Goal: Task Accomplishment & Management: Use online tool/utility

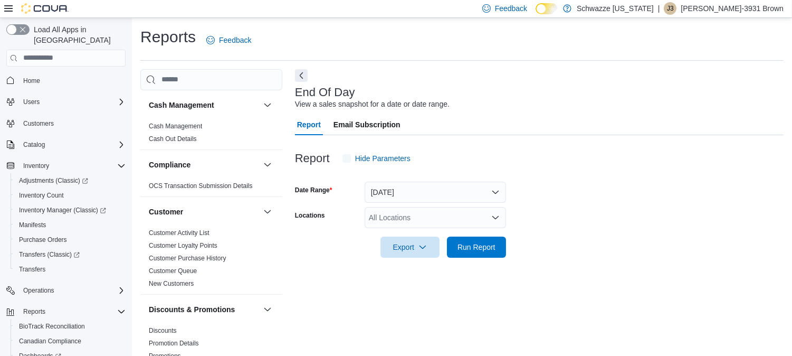
scroll to position [9, 0]
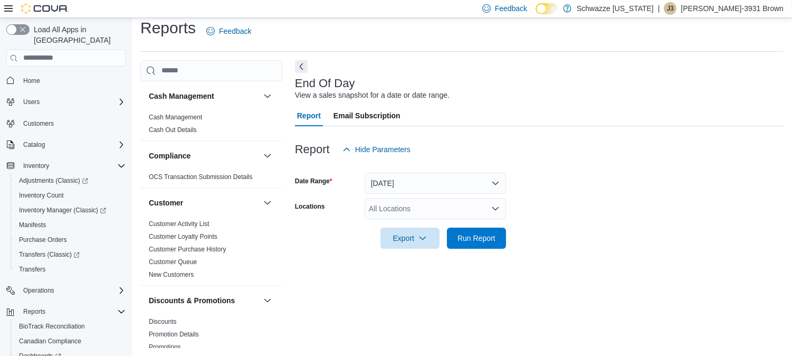
click at [423, 208] on div "All Locations" at bounding box center [435, 208] width 141 height 21
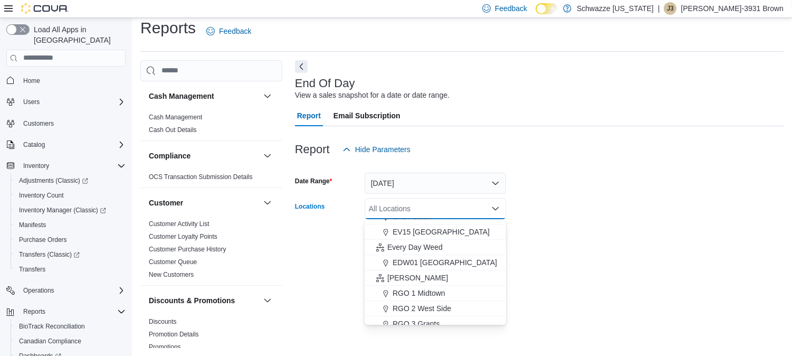
scroll to position [228, 0]
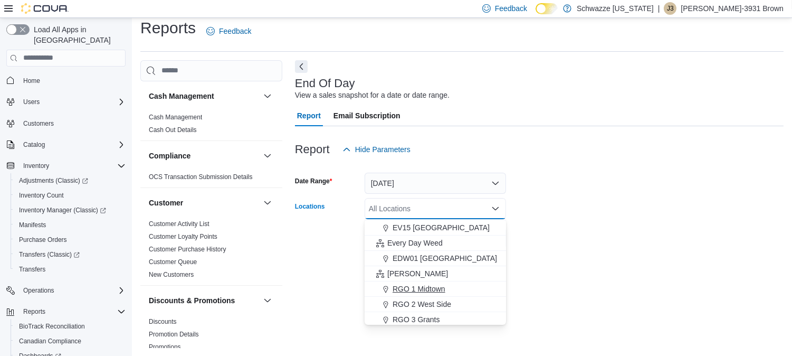
click at [435, 289] on span "RGO 1 Midtown" at bounding box center [419, 288] width 53 height 11
click at [652, 192] on form "Date Range [DATE] Locations [GEOGRAPHIC_DATA] 1 Midtown Combo box. Selected. RG…" at bounding box center [539, 204] width 489 height 89
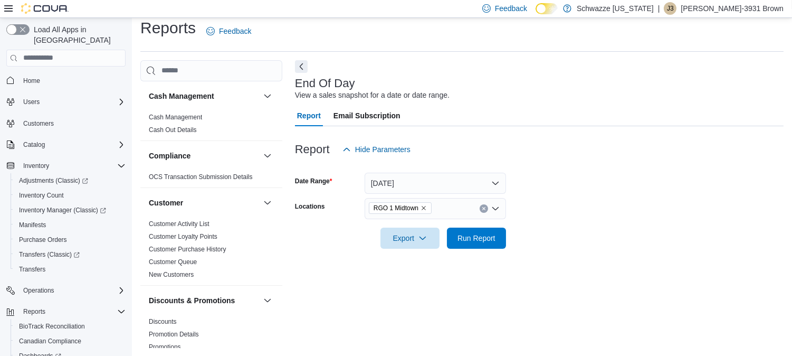
click at [467, 256] on div at bounding box center [539, 254] width 489 height 13
click at [472, 243] on span "Run Report" at bounding box center [476, 237] width 46 height 21
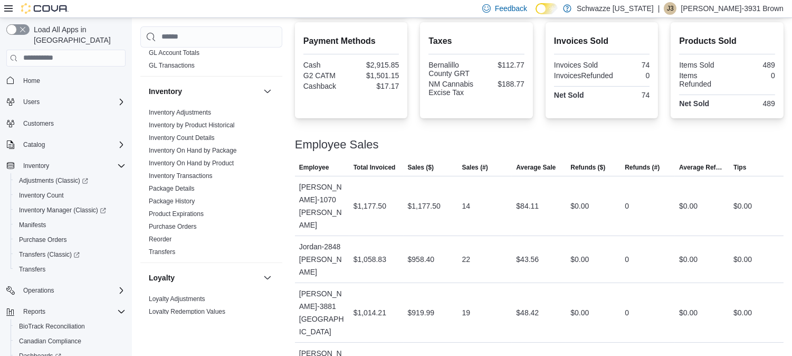
scroll to position [310, 0]
drag, startPoint x: 271, startPoint y: 173, endPoint x: 271, endPoint y: 186, distance: 13.2
click at [271, 186] on div "Inventory Adjustments Inventory by Product Historical Inventory Count Details I…" at bounding box center [211, 181] width 142 height 156
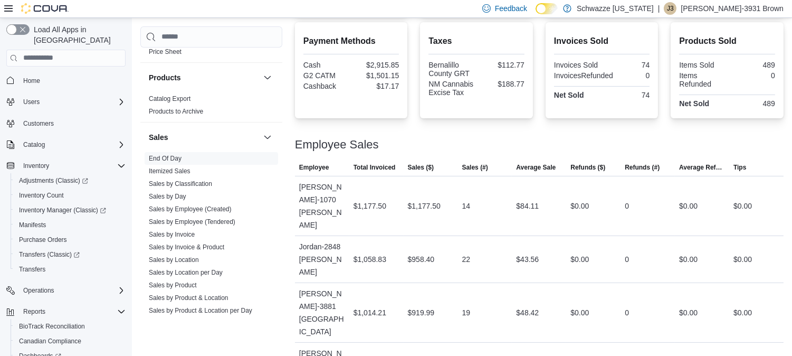
scroll to position [676, 0]
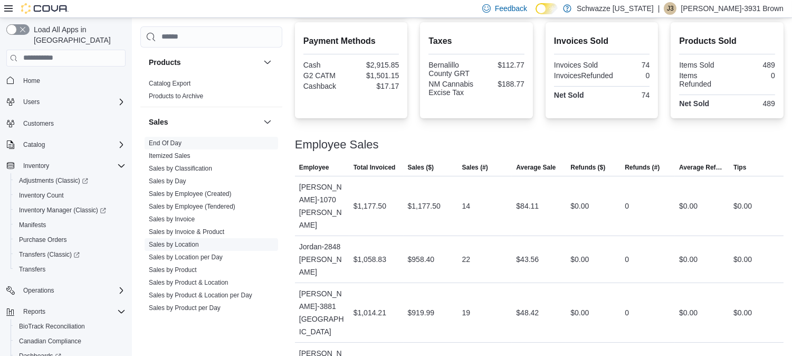
click at [196, 243] on link "Sales by Location" at bounding box center [174, 244] width 50 height 7
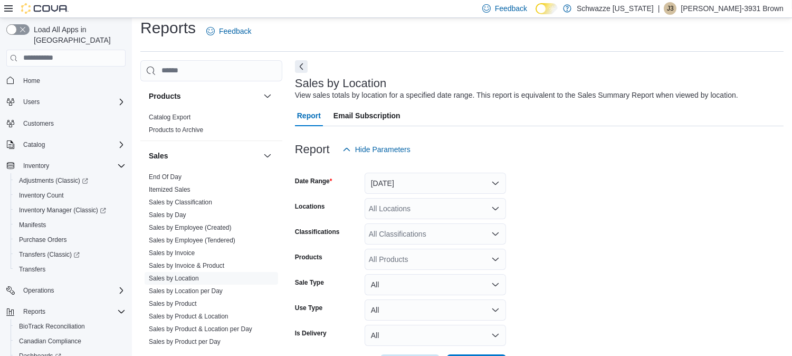
scroll to position [24, 0]
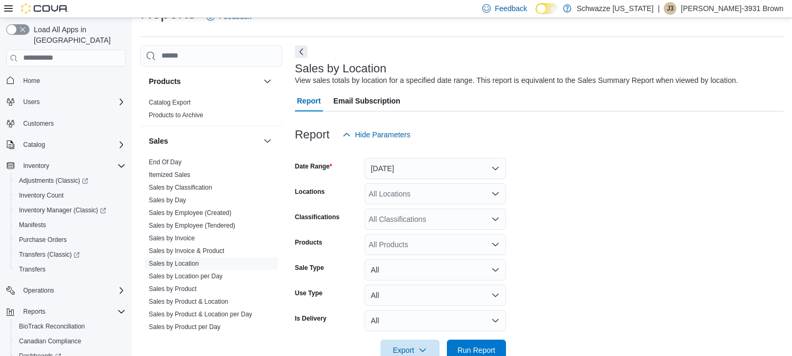
click at [439, 196] on div "All Locations" at bounding box center [435, 193] width 141 height 21
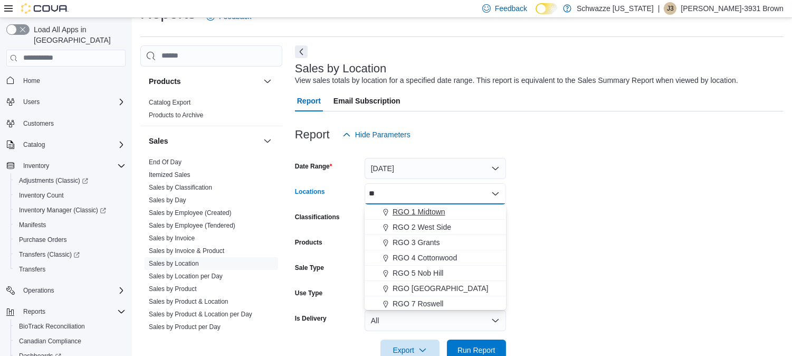
type input "**"
click at [451, 210] on div "RGO 1 Midtown" at bounding box center [435, 211] width 129 height 11
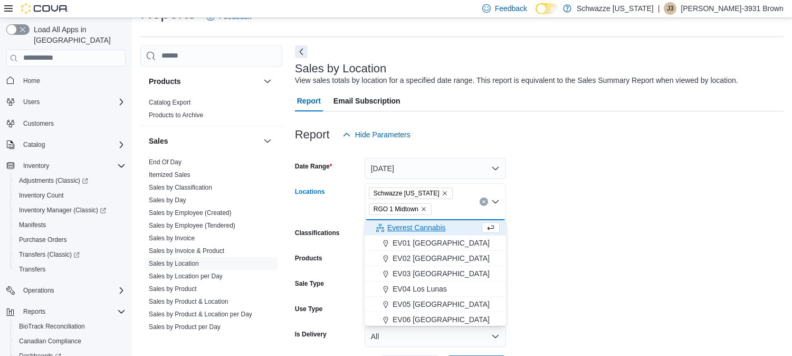
click at [442, 194] on icon "Remove Schwazze New Mexico from selection in this group" at bounding box center [445, 193] width 6 height 6
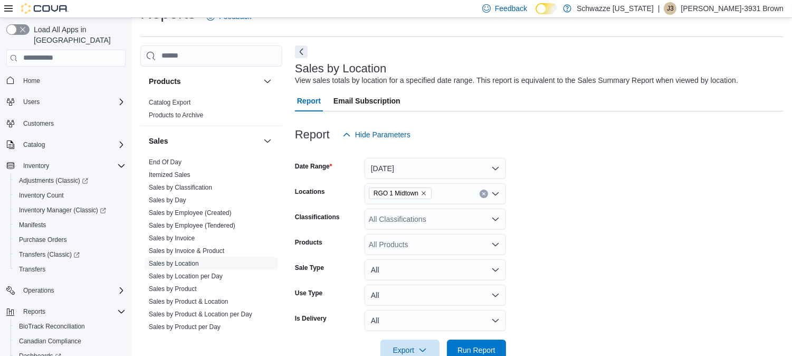
click at [578, 227] on form "Date Range [DATE] Locations RGO 1 Midtown Classifications All Classifications P…" at bounding box center [539, 252] width 489 height 215
click at [467, 347] on span "Run Report" at bounding box center [476, 349] width 38 height 11
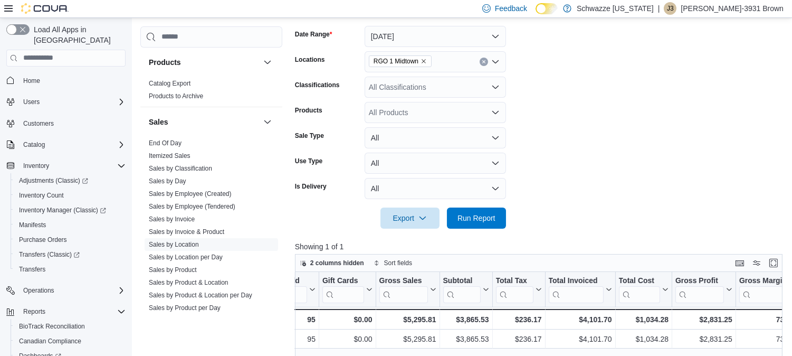
scroll to position [157, 0]
click at [398, 33] on button "[DATE]" at bounding box center [435, 35] width 141 height 21
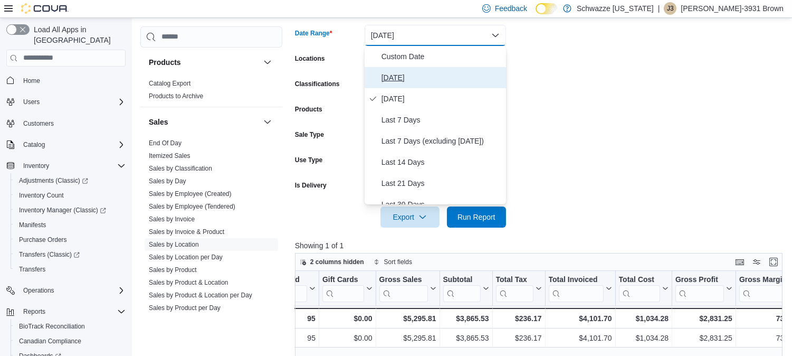
click at [390, 84] on button "[DATE]" at bounding box center [435, 77] width 141 height 21
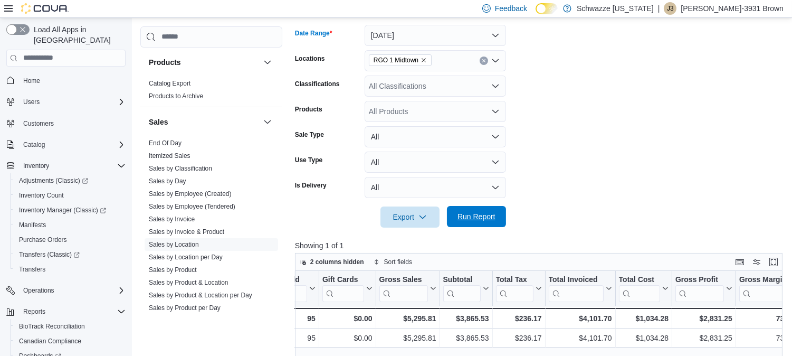
click at [476, 211] on span "Run Report" at bounding box center [476, 216] width 38 height 11
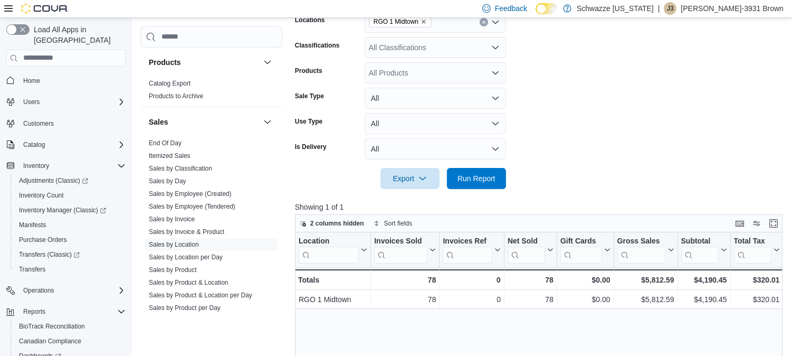
scroll to position [196, 0]
